Goal: Find specific page/section: Find specific page/section

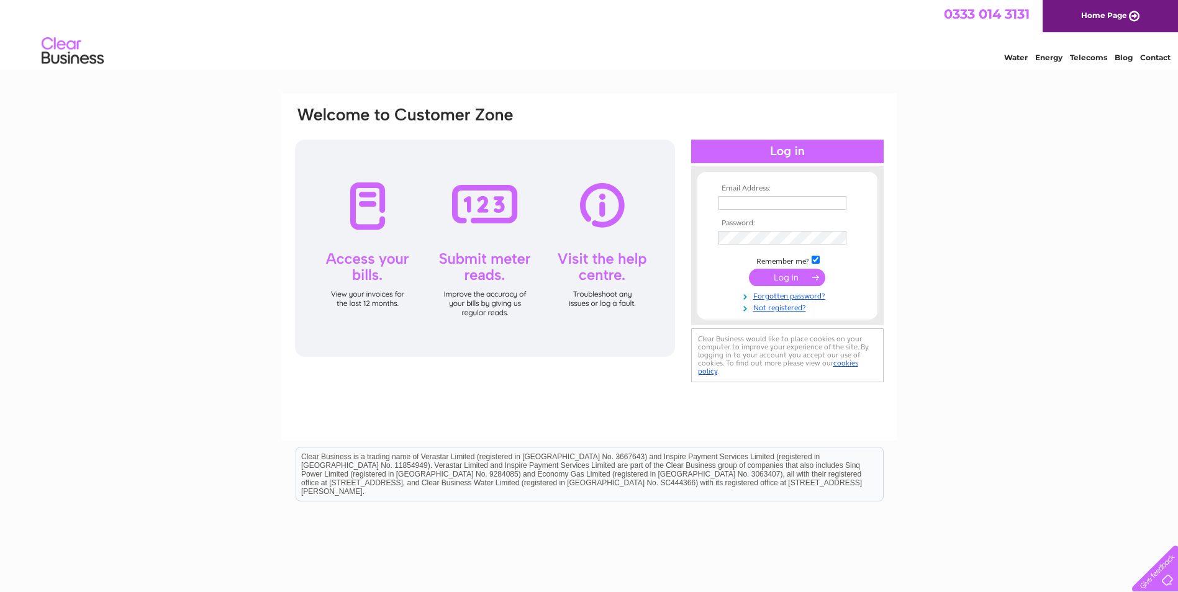
type input "accounts.payable@mccullochgroup.com"
click at [801, 283] on input "submit" at bounding box center [787, 277] width 76 height 17
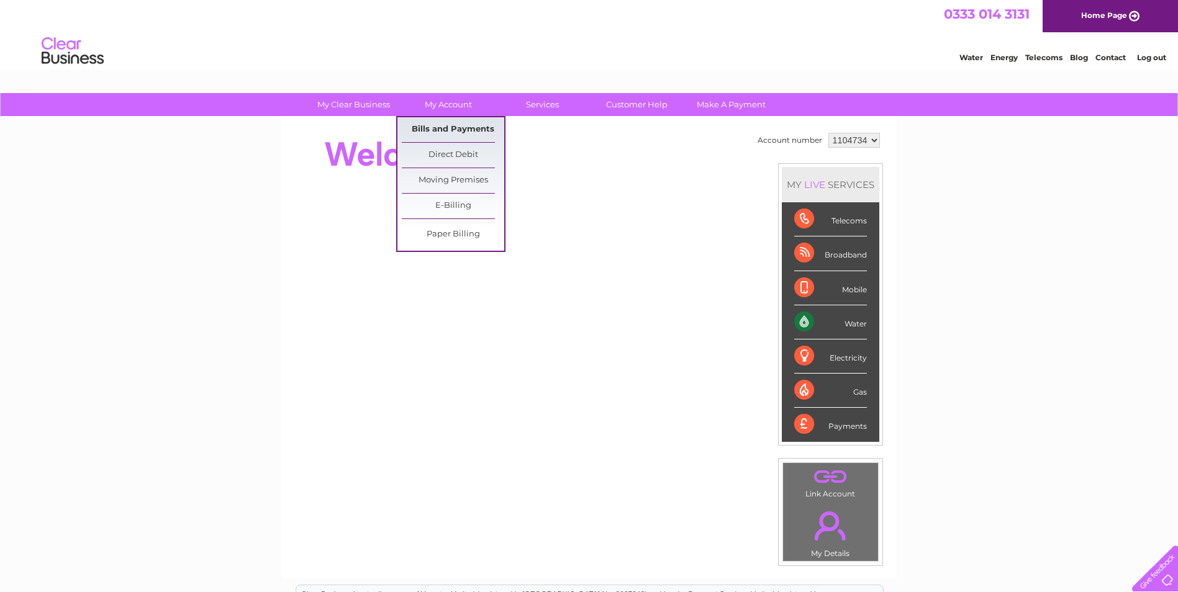
click at [424, 125] on link "Bills and Payments" at bounding box center [453, 129] width 102 height 25
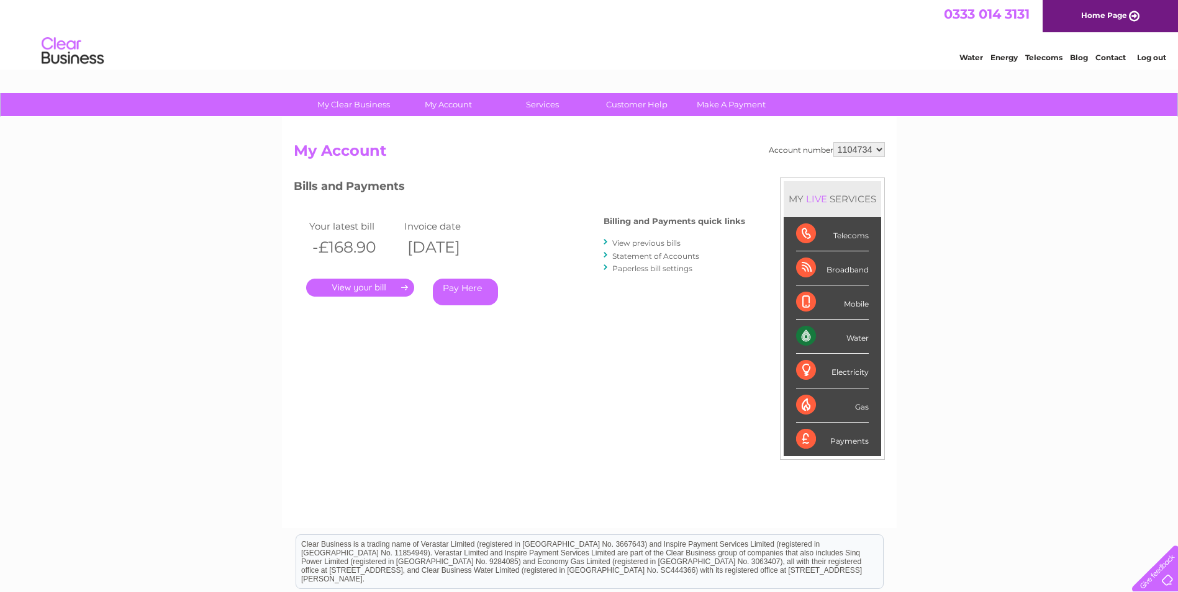
click at [650, 243] on link "View previous bills" at bounding box center [646, 242] width 68 height 9
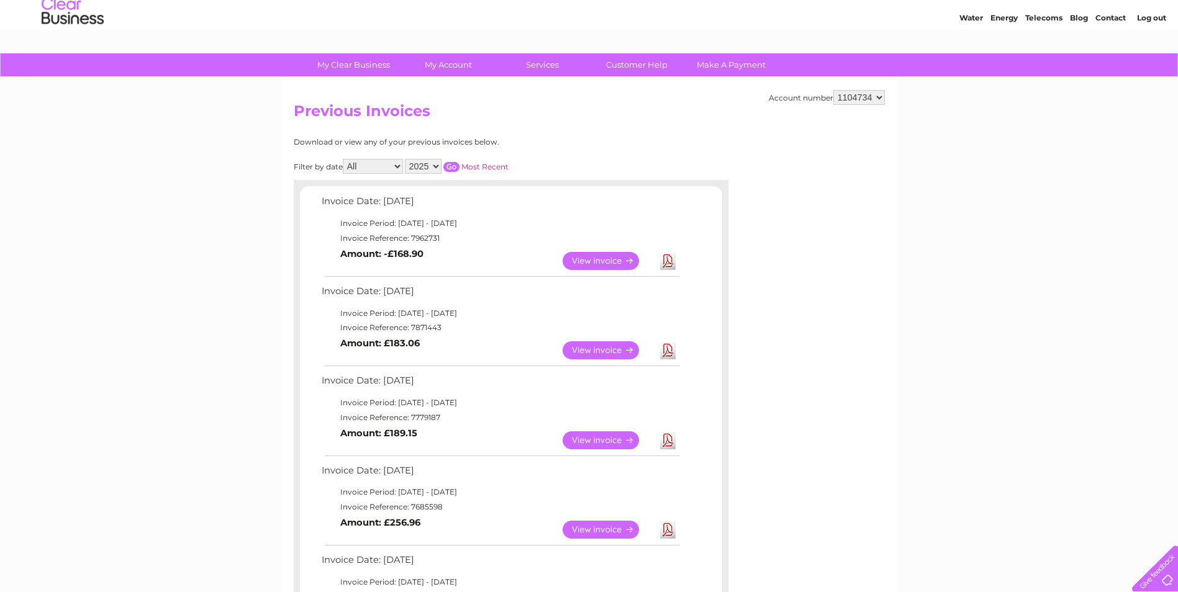
scroll to position [62, 0]
